Goal: Task Accomplishment & Management: Use online tool/utility

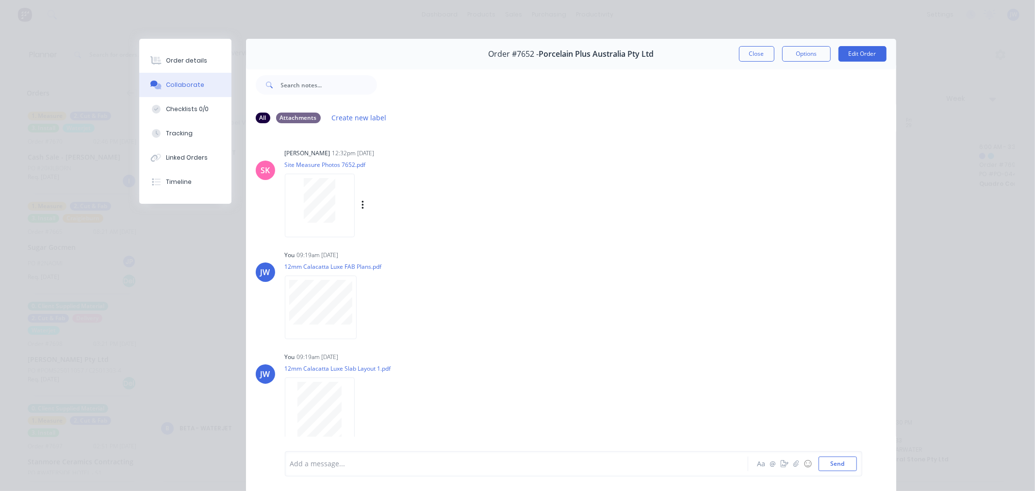
scroll to position [108, 73]
click at [759, 55] on button "Close" at bounding box center [756, 54] width 35 height 16
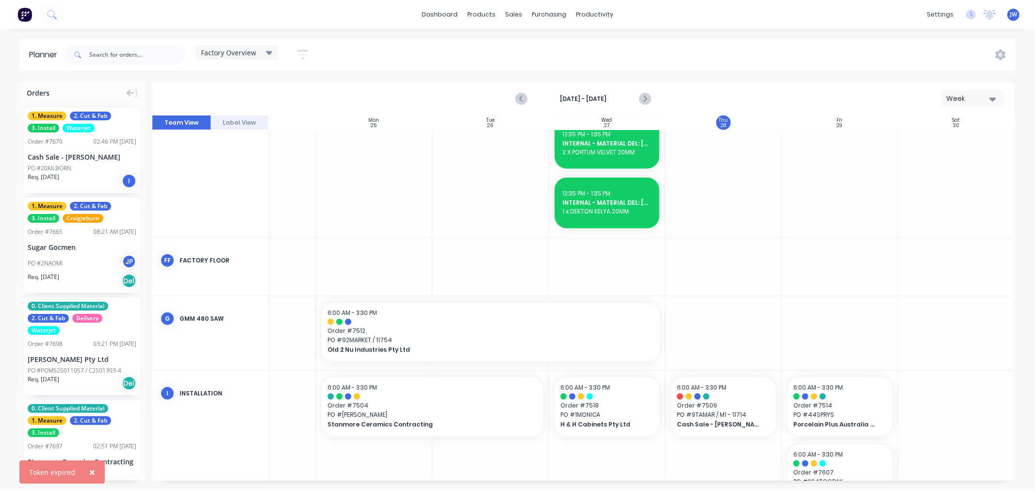
scroll to position [942, 73]
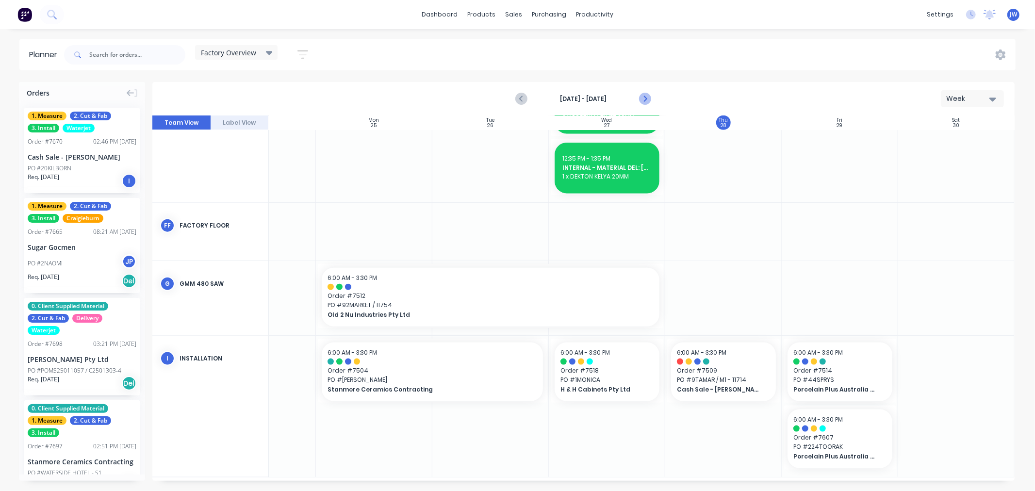
click at [643, 95] on icon "Next page" at bounding box center [645, 99] width 12 height 12
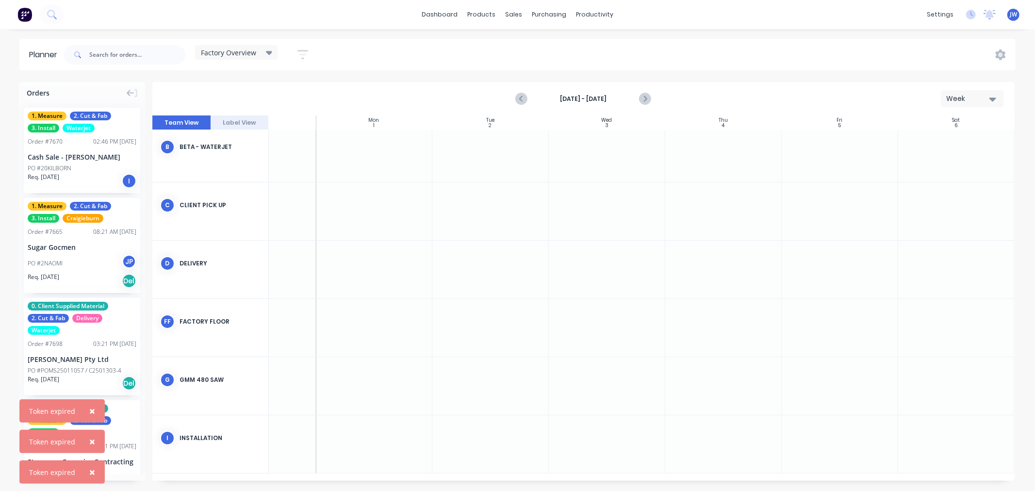
scroll to position [68, 73]
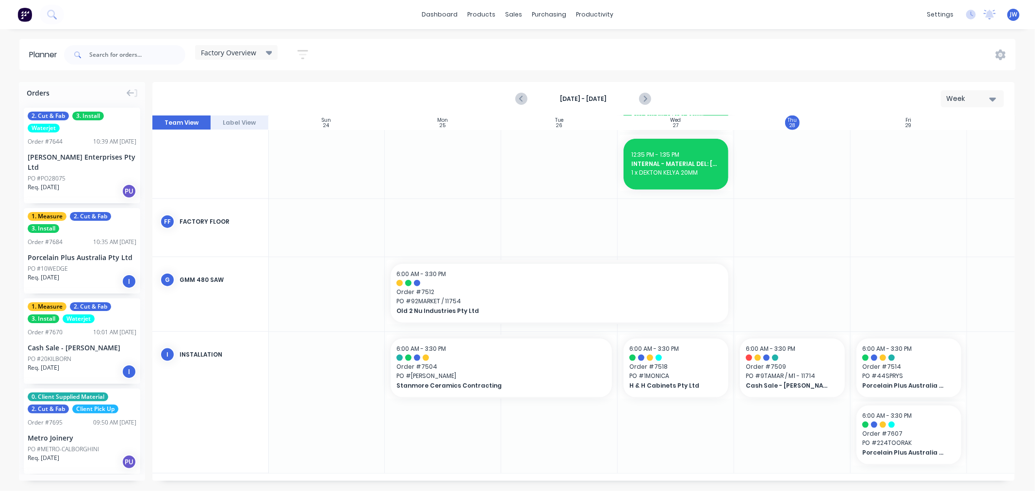
scroll to position [940, 0]
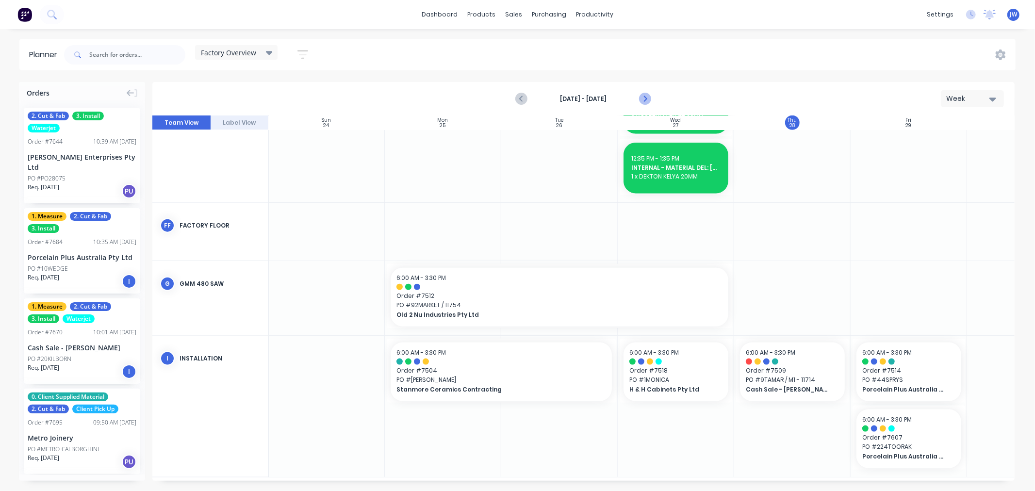
click at [643, 99] on icon "Next page" at bounding box center [645, 99] width 12 height 12
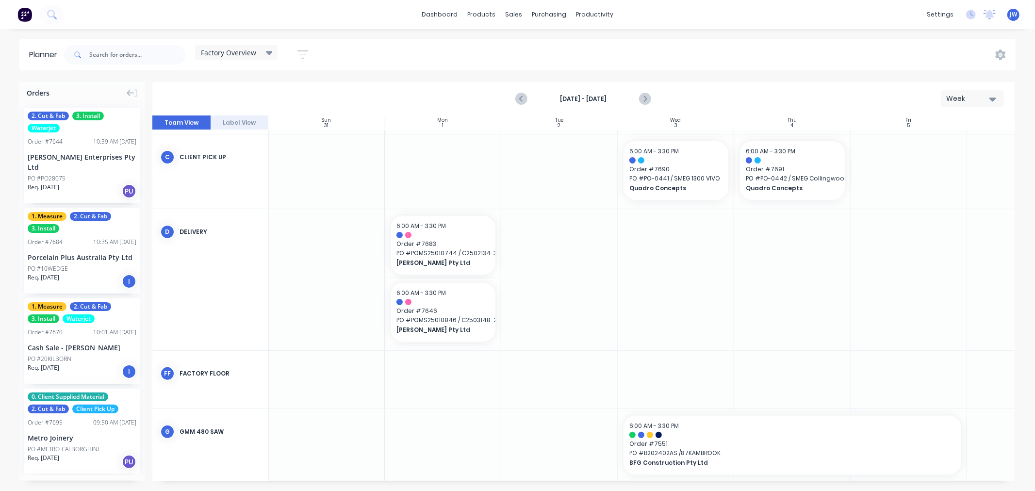
scroll to position [231, 0]
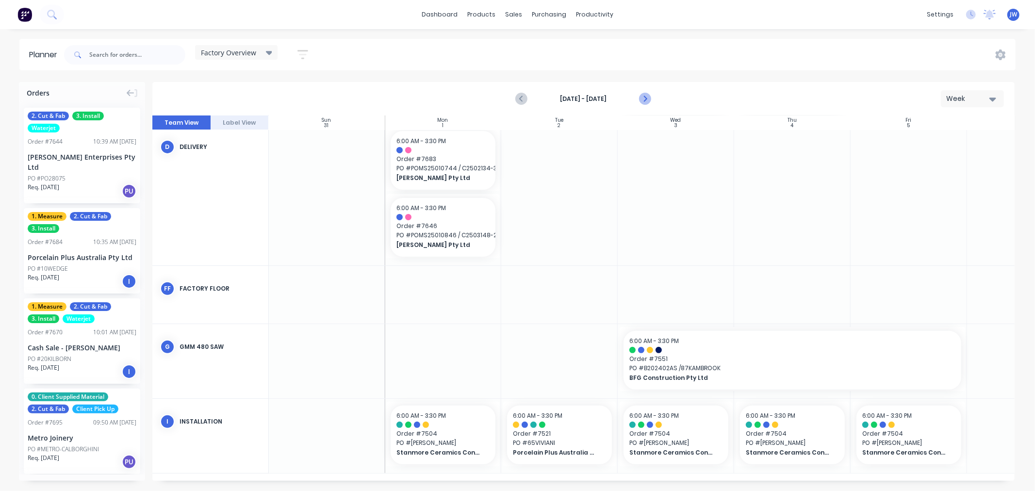
click at [642, 100] on icon "Next page" at bounding box center [645, 99] width 12 height 12
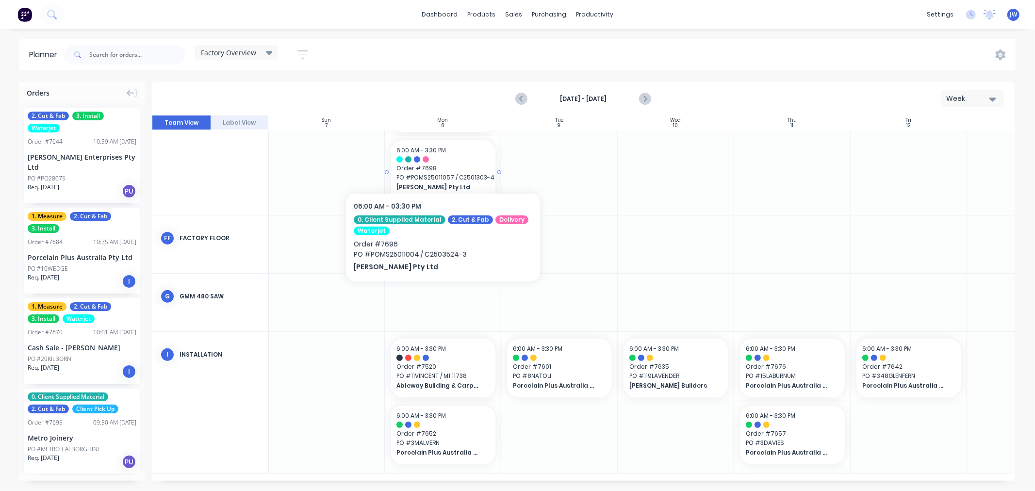
scroll to position [259, 0]
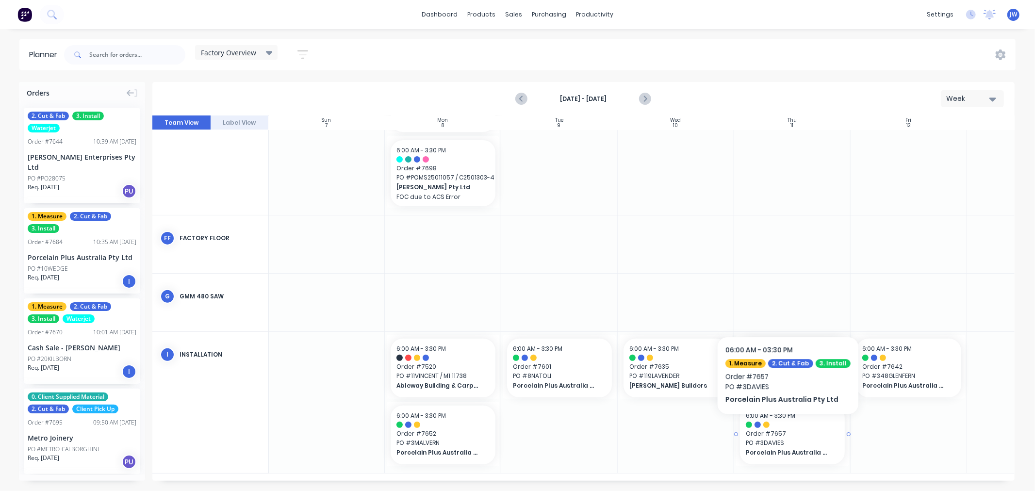
click at [784, 429] on span "Order # 7657" at bounding box center [792, 433] width 93 height 9
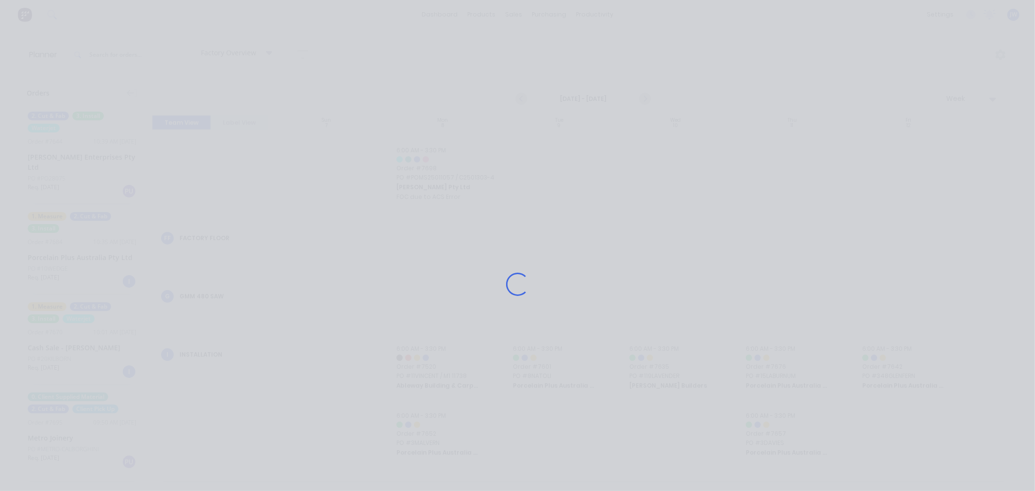
scroll to position [251, 0]
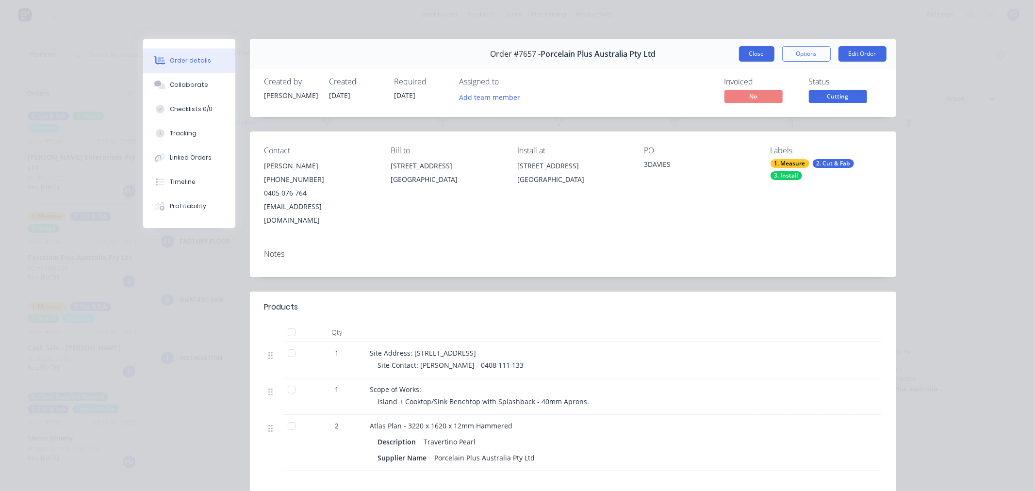
click at [756, 51] on button "Close" at bounding box center [756, 54] width 35 height 16
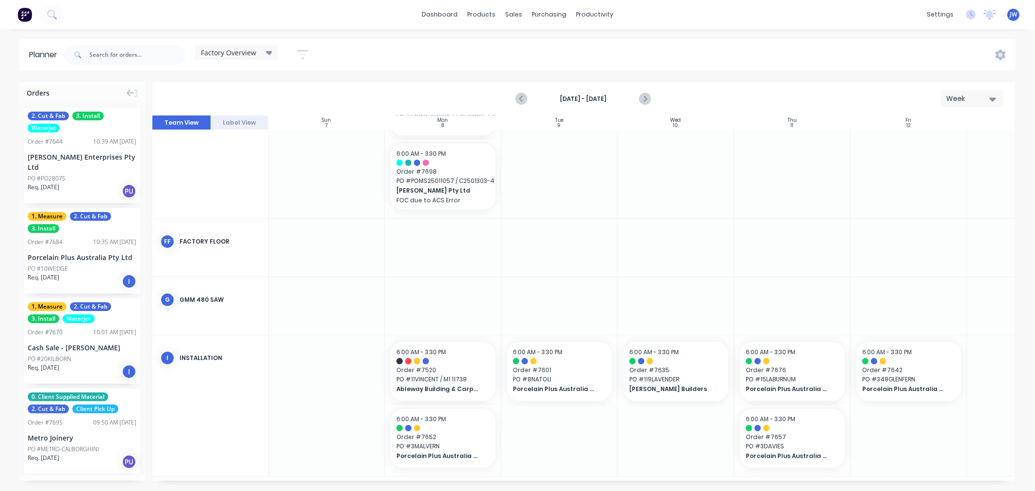
click at [811, 34] on div "dashboard products sales purchasing productivity dashboard products Product Cat…" at bounding box center [517, 245] width 1035 height 491
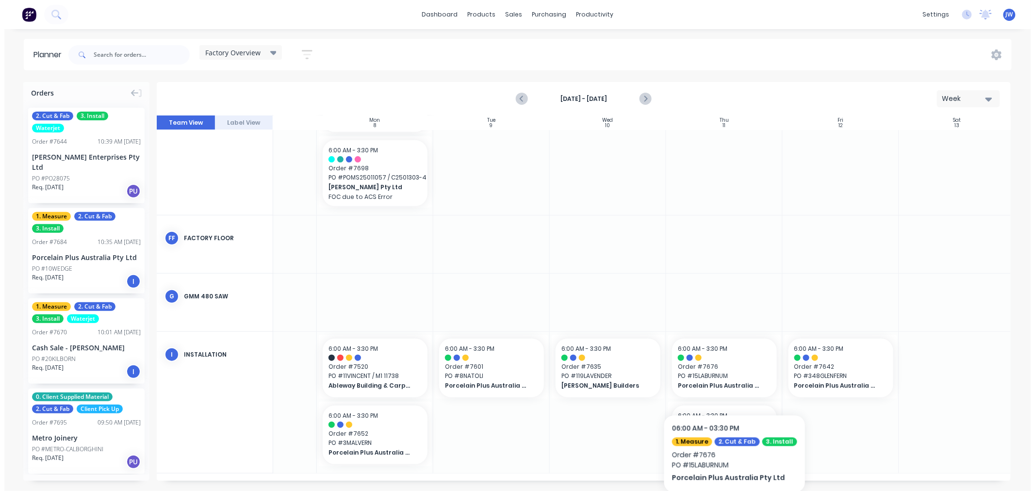
scroll to position [251, 73]
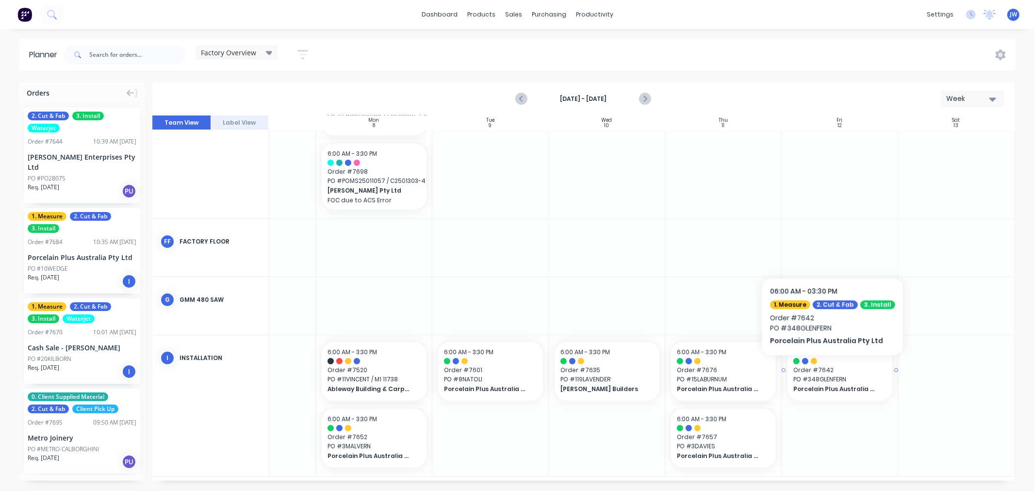
click at [828, 370] on span "Order # 7642" at bounding box center [839, 370] width 93 height 9
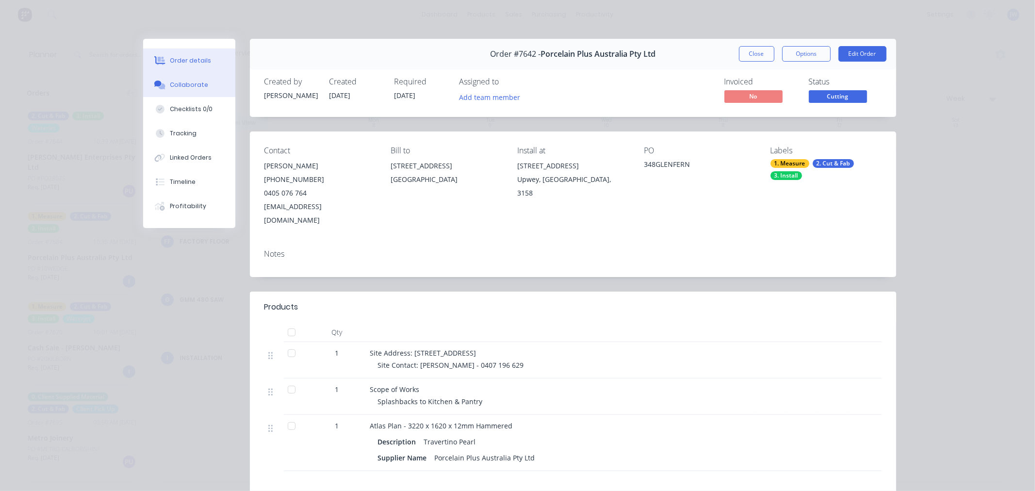
click at [186, 84] on div "Collaborate" at bounding box center [189, 85] width 38 height 9
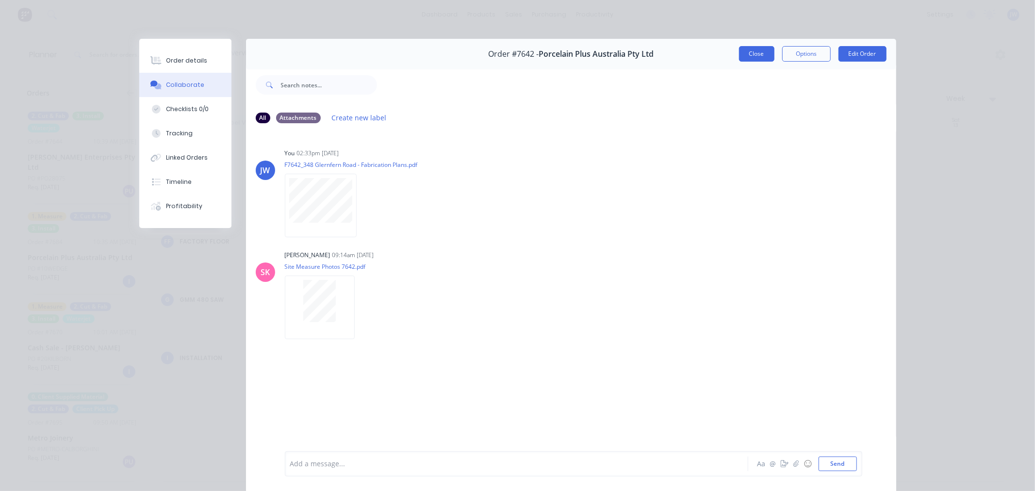
click at [747, 55] on button "Close" at bounding box center [756, 54] width 35 height 16
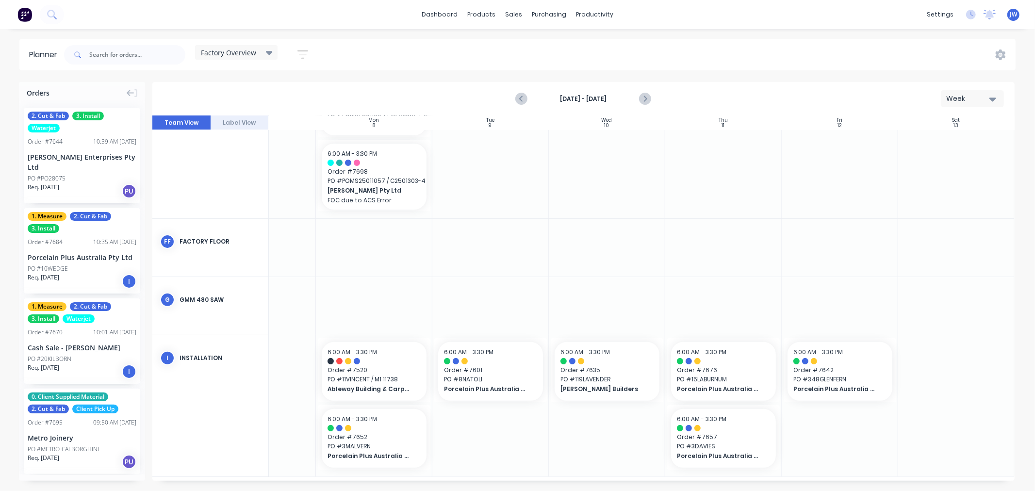
scroll to position [259, 73]
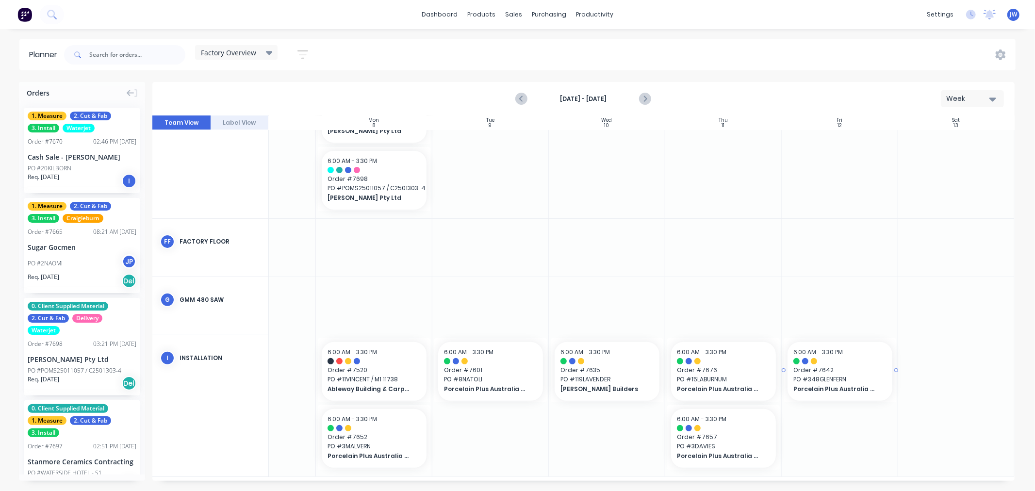
scroll to position [251, 73]
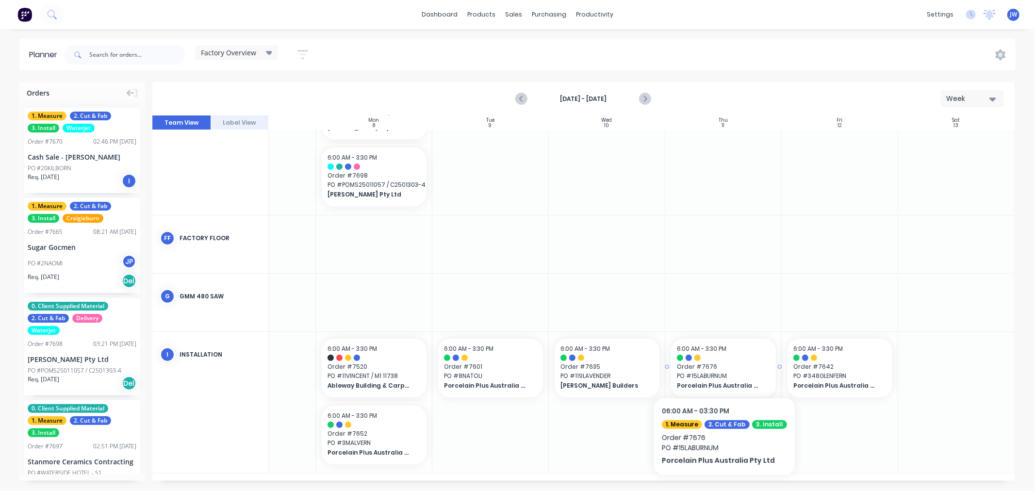
click at [728, 372] on span "PO # 15LABURNUM" at bounding box center [723, 376] width 93 height 9
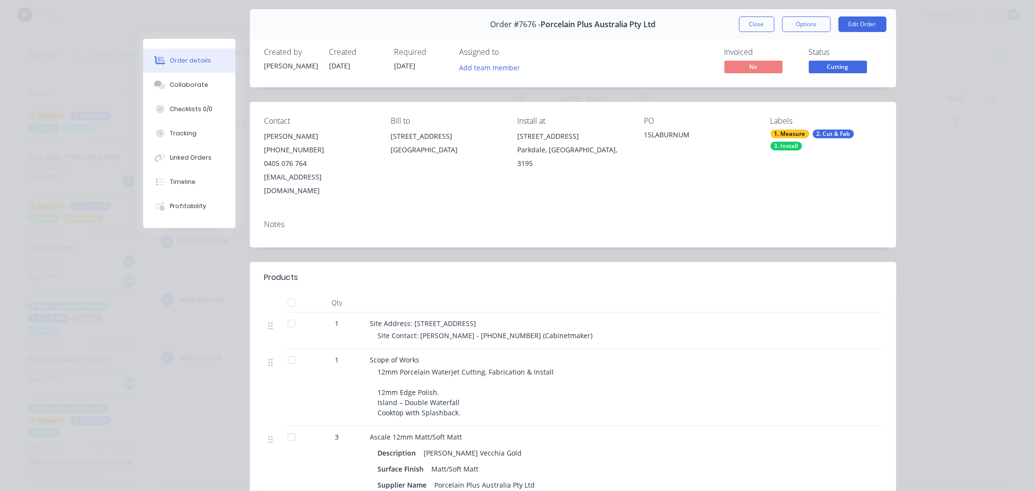
scroll to position [54, 0]
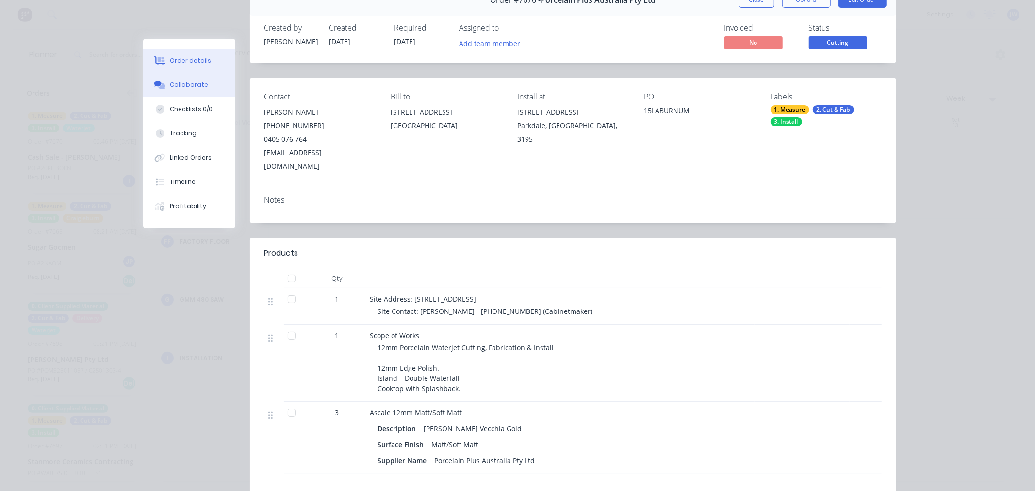
click at [188, 81] on div "Collaborate" at bounding box center [189, 85] width 38 height 9
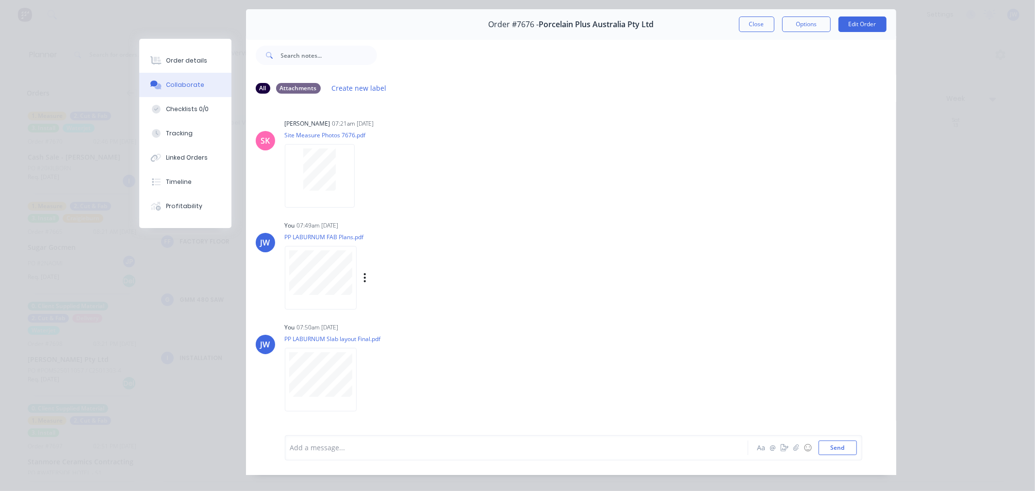
scroll to position [44, 0]
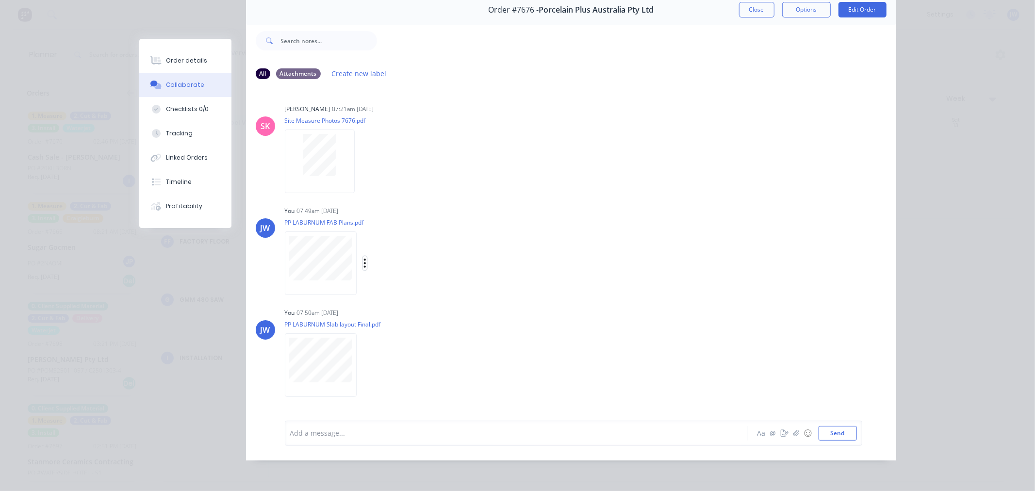
click at [363, 265] on icon "button" at bounding box center [364, 263] width 3 height 11
click at [400, 314] on button "Delete" at bounding box center [428, 311] width 109 height 22
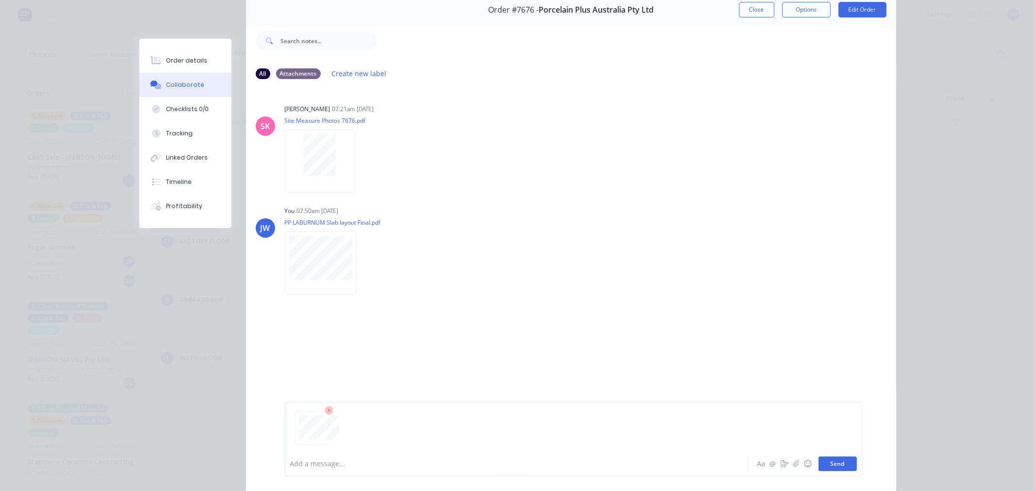
click at [841, 469] on button "Send" at bounding box center [838, 464] width 38 height 15
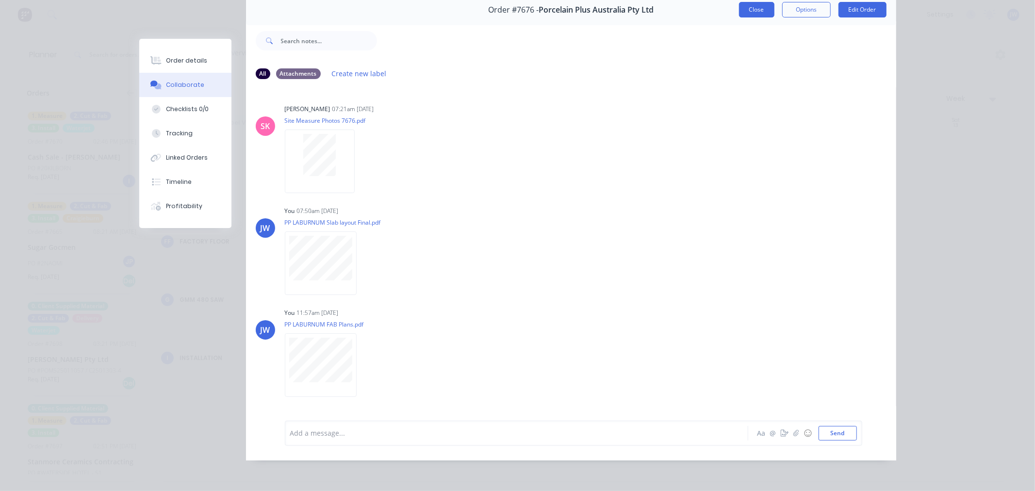
click at [759, 10] on button "Close" at bounding box center [756, 10] width 35 height 16
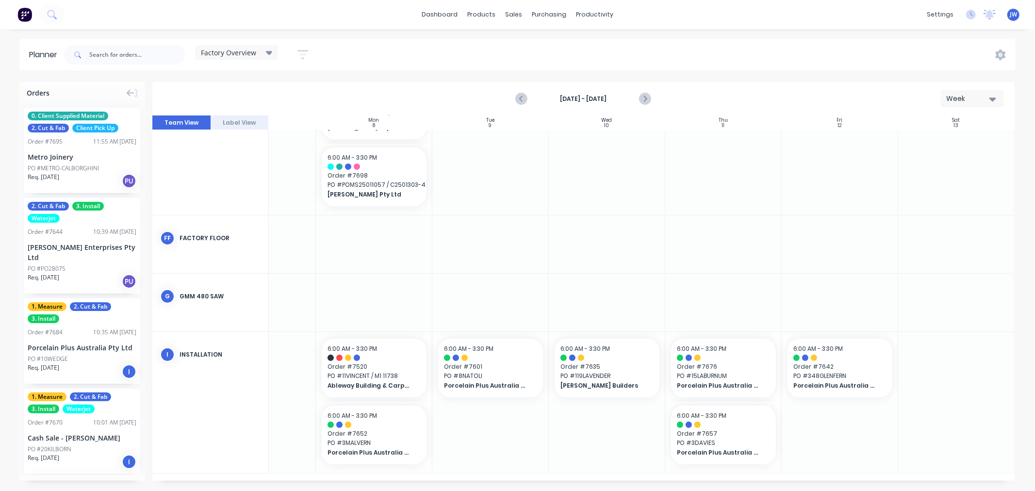
scroll to position [244, 73]
